Goal: Register for event/course

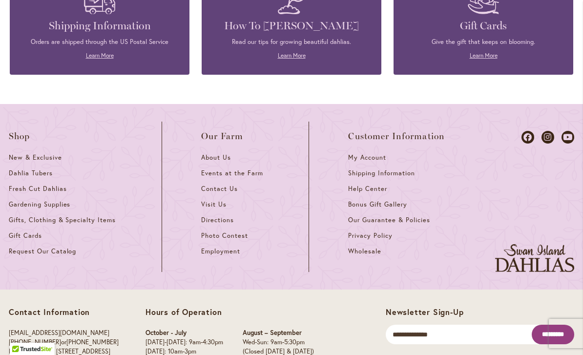
scroll to position [981, 0]
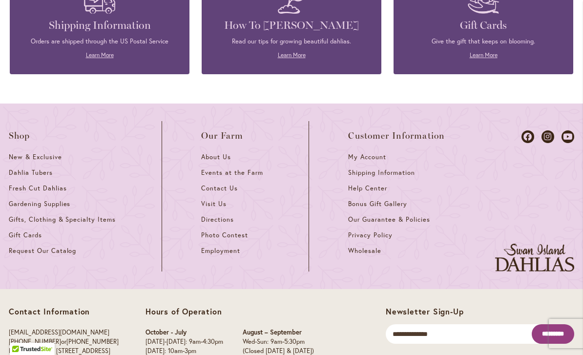
click at [219, 200] on span "Visit Us" at bounding box center [213, 204] width 25 height 8
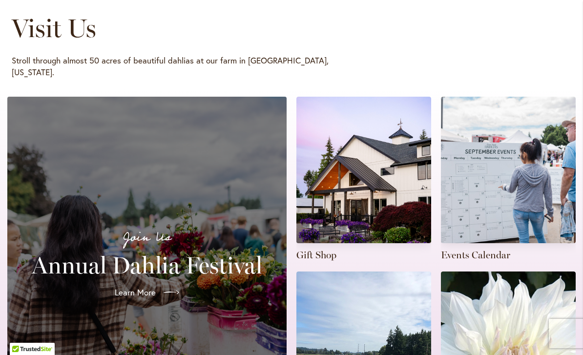
scroll to position [156, 0]
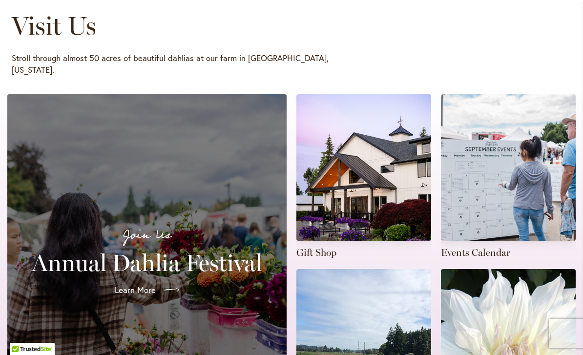
click at [473, 240] on link at bounding box center [508, 176] width 135 height 165
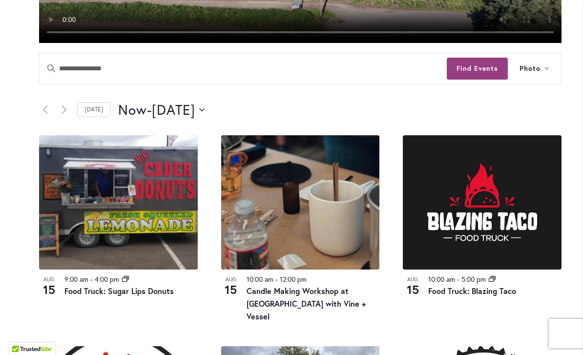
scroll to position [402, 0]
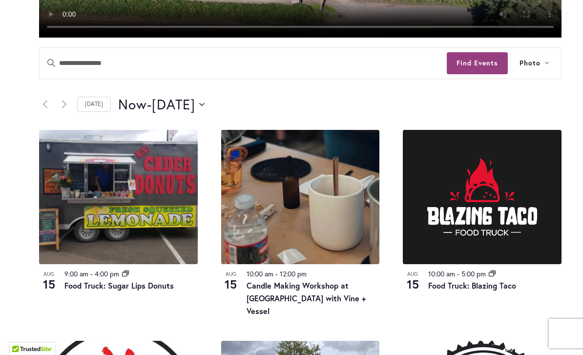
click at [295, 290] on link "Candle Making Workshop at Swan Island Dahlias with Vine + Vessel" at bounding box center [306, 298] width 119 height 36
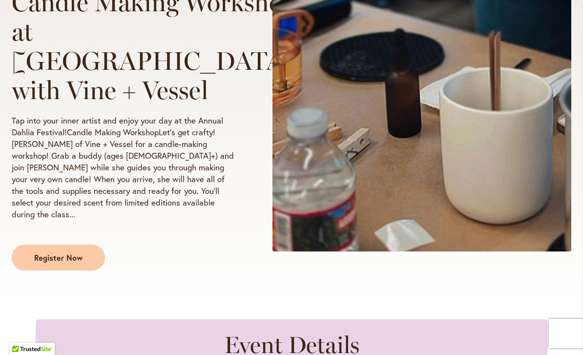
scroll to position [236, 0]
click at [67, 251] on span "Register Now" at bounding box center [58, 256] width 48 height 11
